Goal: Transaction & Acquisition: Purchase product/service

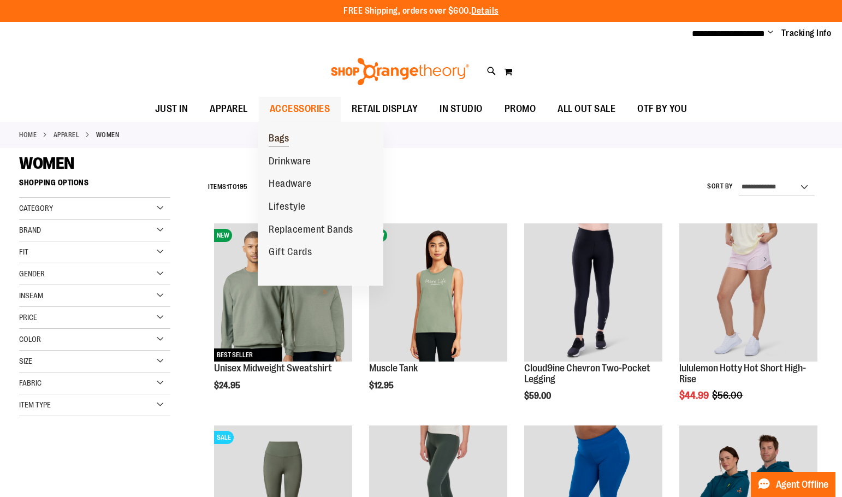
click at [295, 143] on link "Bags" at bounding box center [279, 138] width 42 height 23
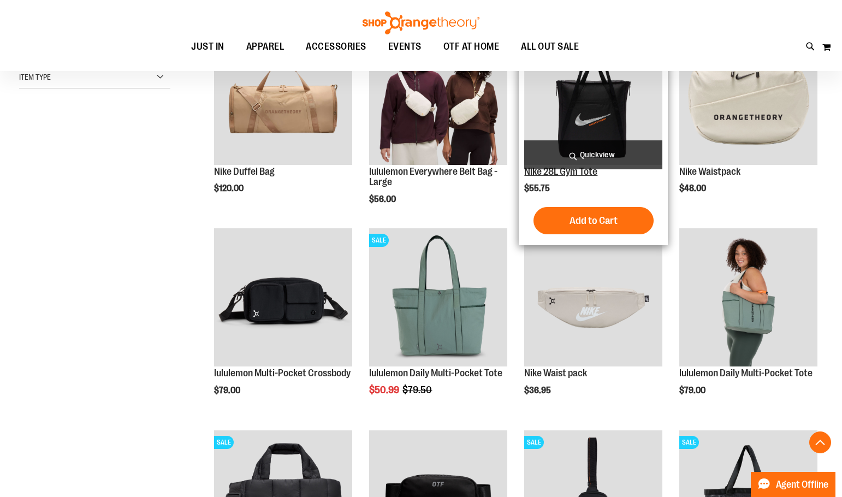
scroll to position [436, 0]
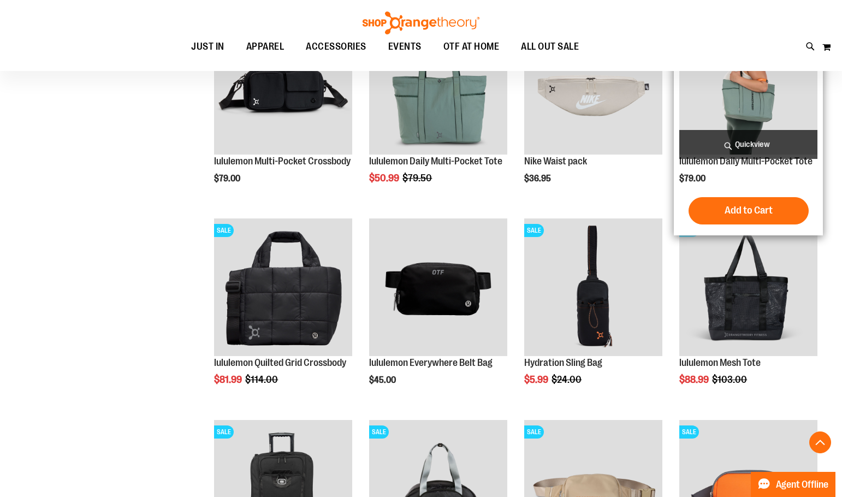
click at [750, 104] on img "product" at bounding box center [748, 85] width 138 height 138
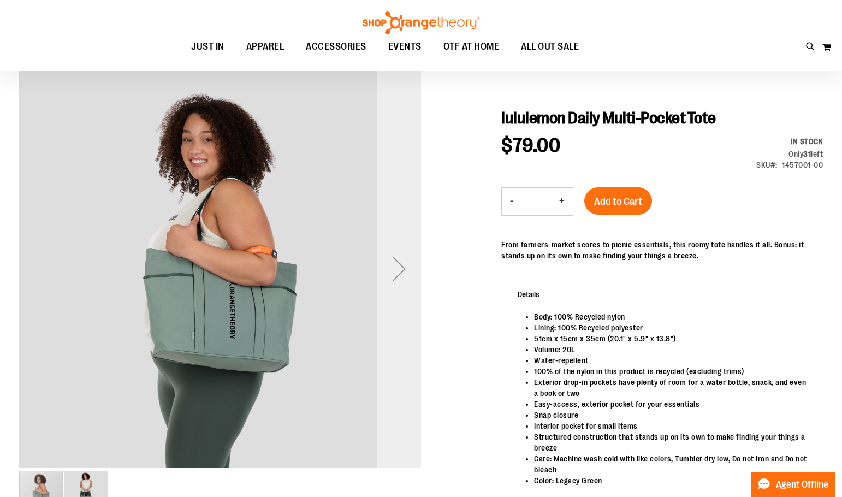
scroll to position [109, 0]
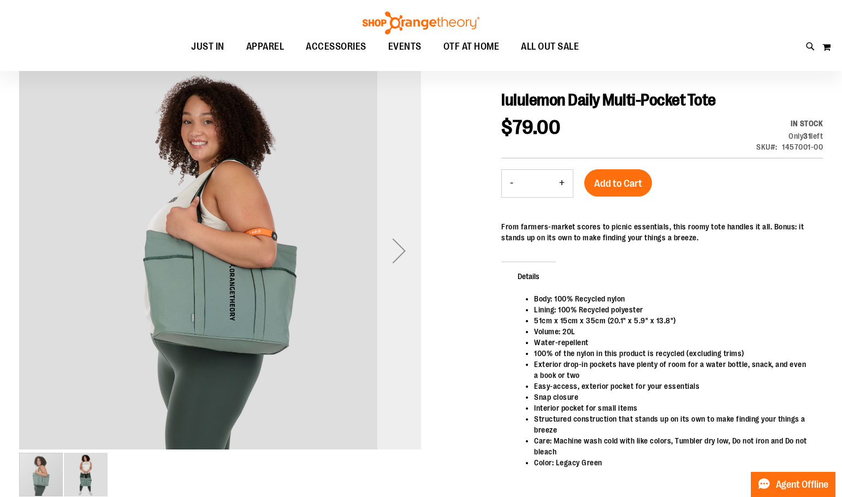
click at [400, 247] on div "Next" at bounding box center [399, 251] width 44 height 44
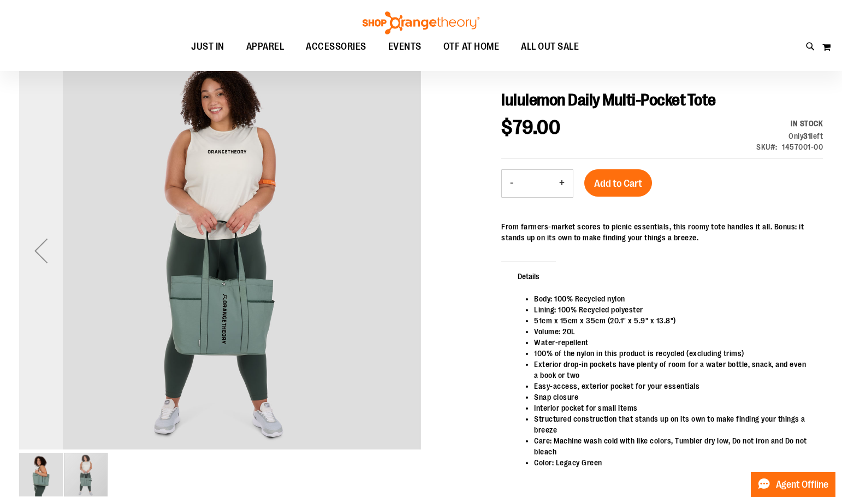
click at [44, 259] on div "Previous" at bounding box center [41, 251] width 44 height 44
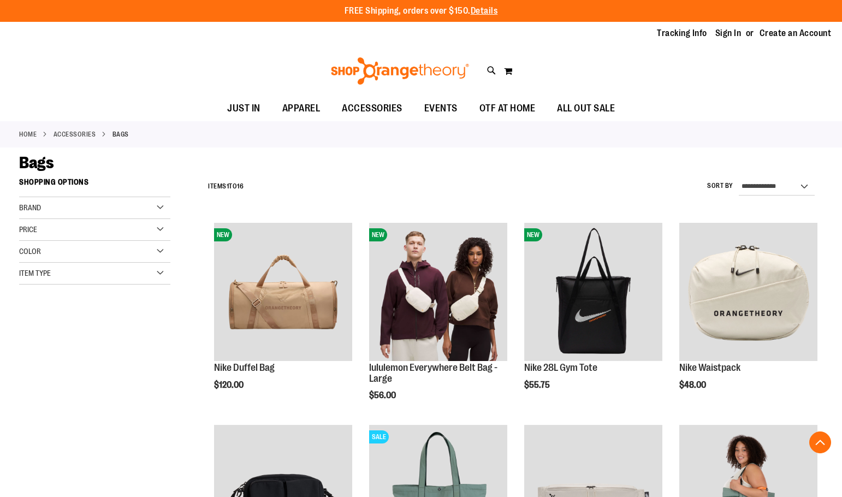
scroll to position [407, 0]
